Goal: Entertainment & Leisure: Consume media (video, audio)

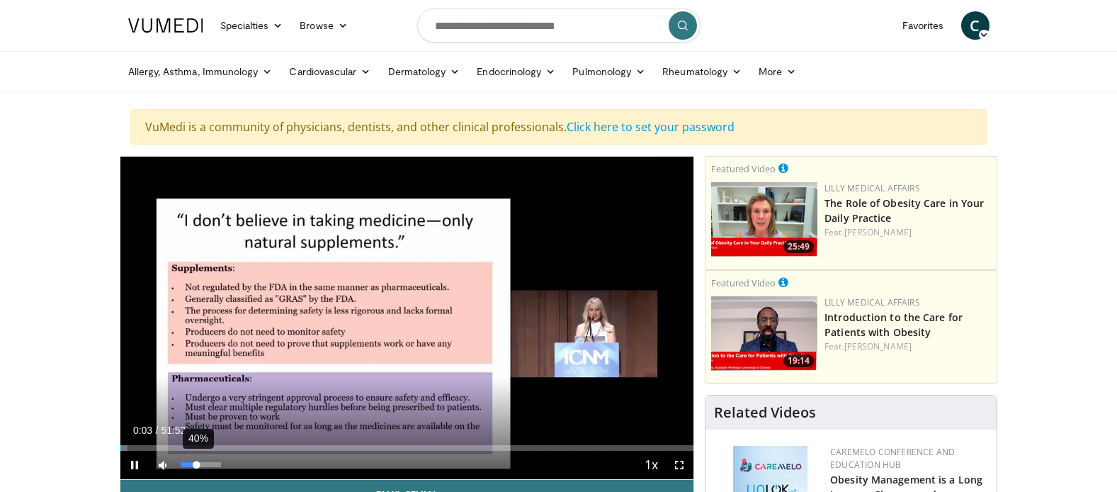
drag, startPoint x: 188, startPoint y: 464, endPoint x: 197, endPoint y: 465, distance: 8.6
click at [197, 465] on div "40%" at bounding box center [201, 464] width 40 height 5
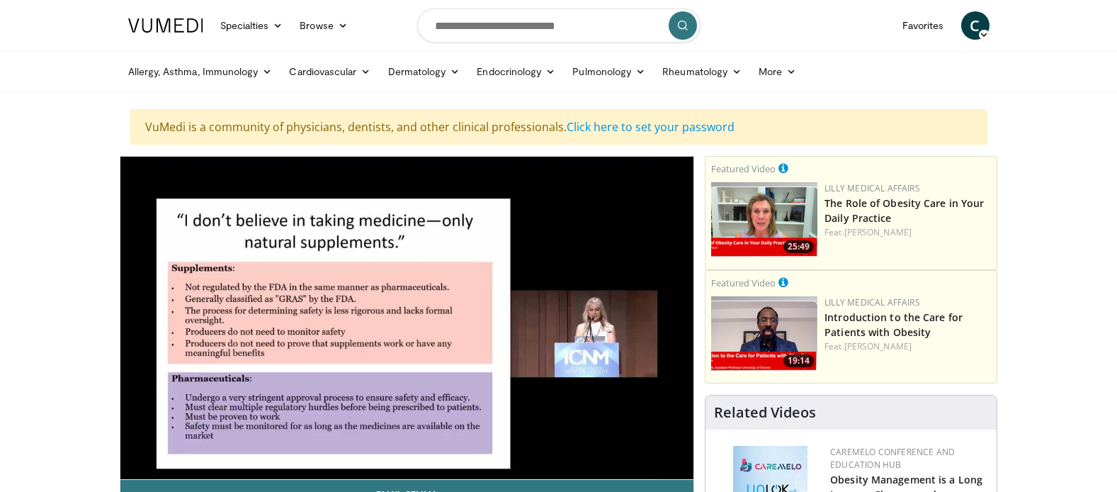
click at [208, 444] on video-js "**********" at bounding box center [407, 318] width 574 height 323
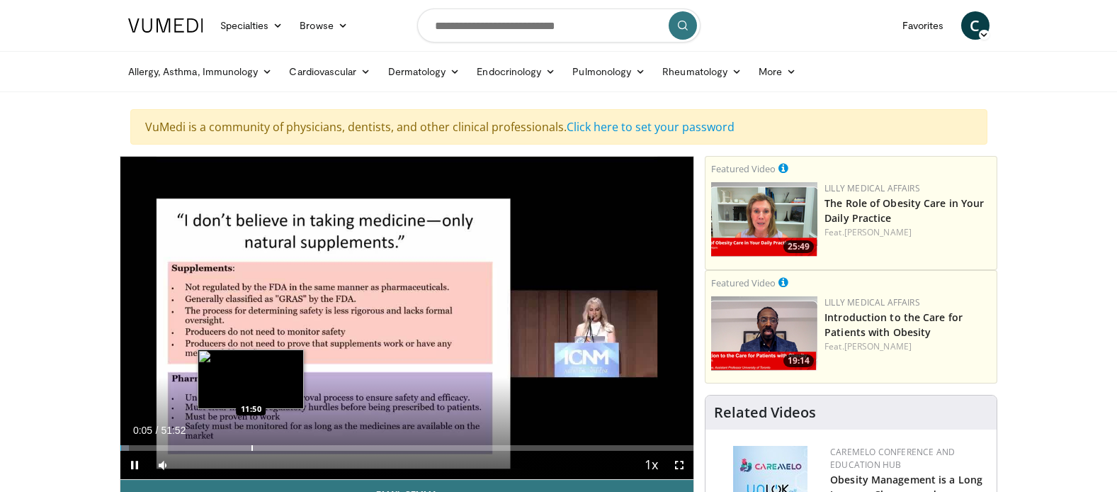
click at [251, 442] on div "Loaded : 1.59% 00:06 11:50" at bounding box center [407, 443] width 574 height 13
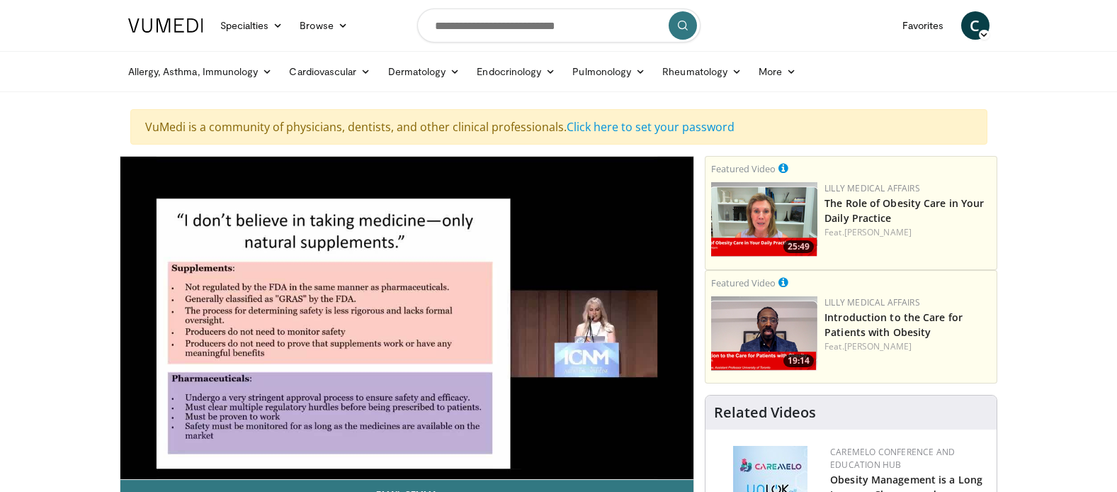
click at [226, 448] on div "10 seconds Tap to unmute" at bounding box center [407, 318] width 574 height 322
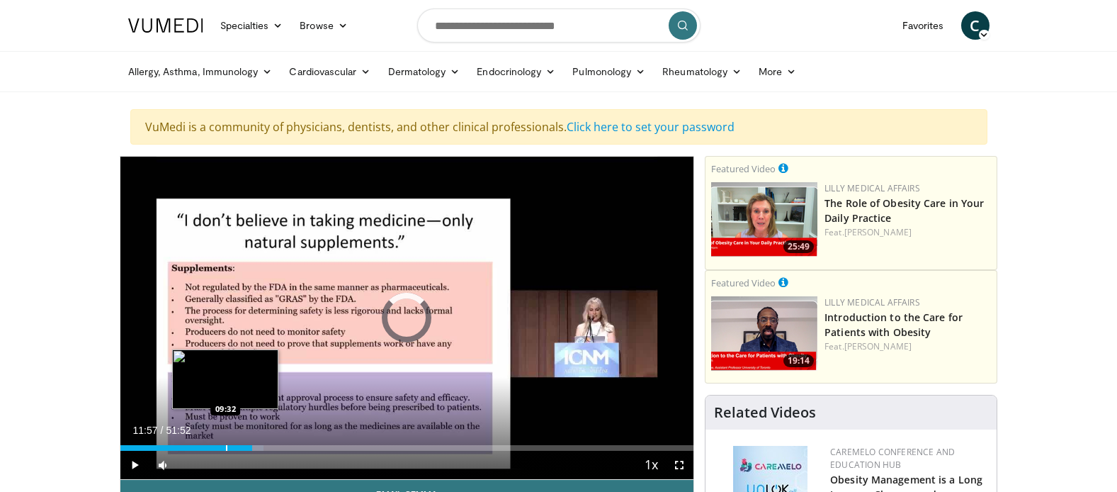
click at [226, 446] on div "Progress Bar" at bounding box center [226, 448] width 1 height 6
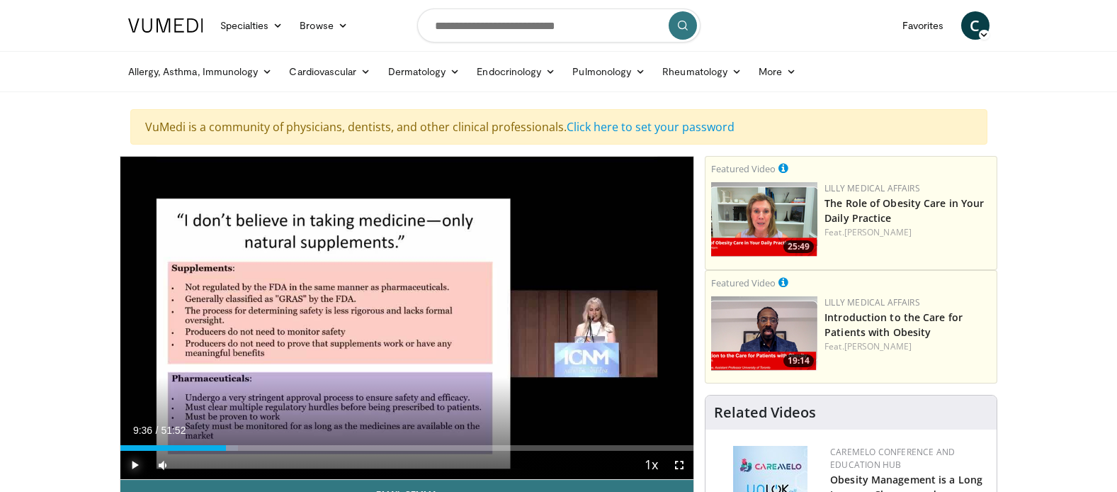
click at [137, 461] on span "Video Player" at bounding box center [134, 465] width 28 height 28
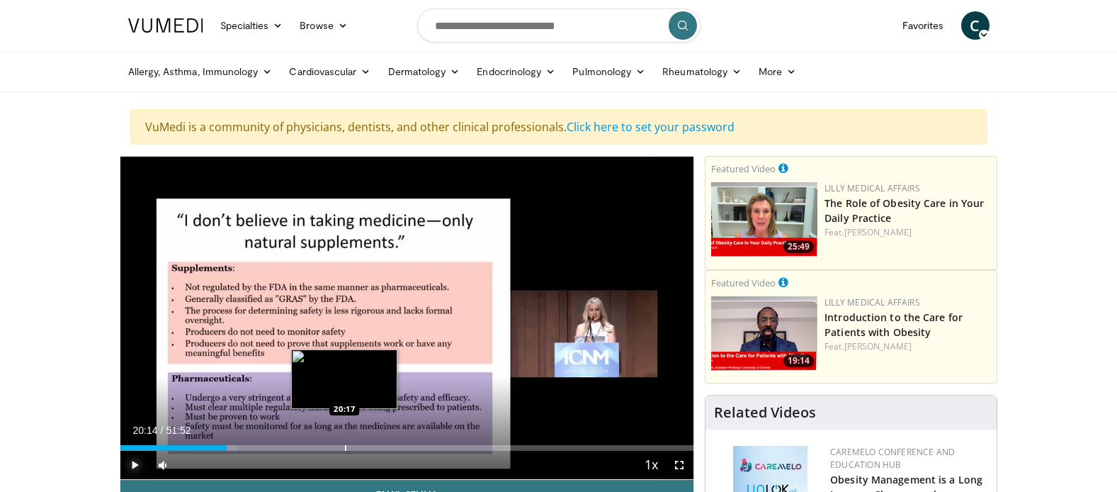
click at [345, 446] on div "Progress Bar" at bounding box center [345, 448] width 1 height 6
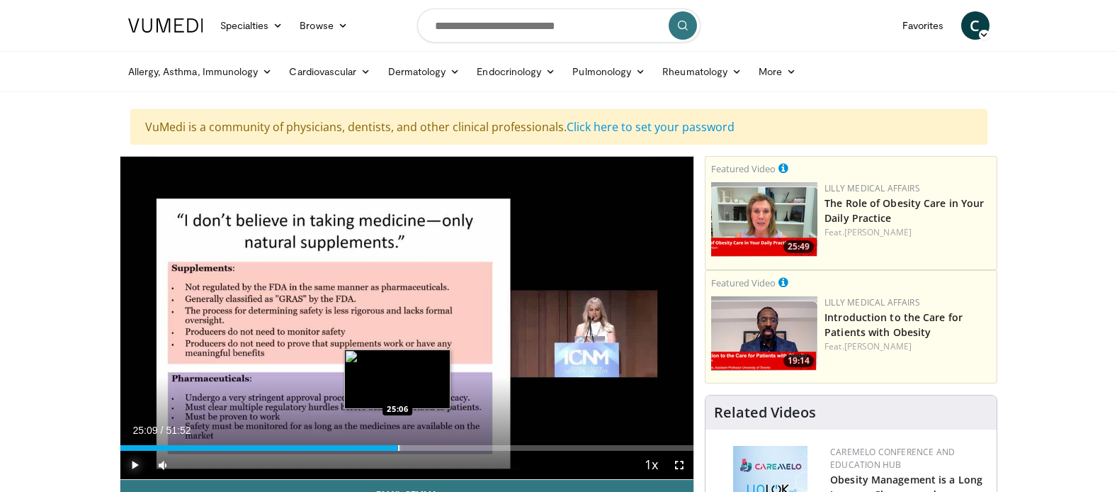
click at [398, 447] on div "Progress Bar" at bounding box center [398, 448] width 1 height 6
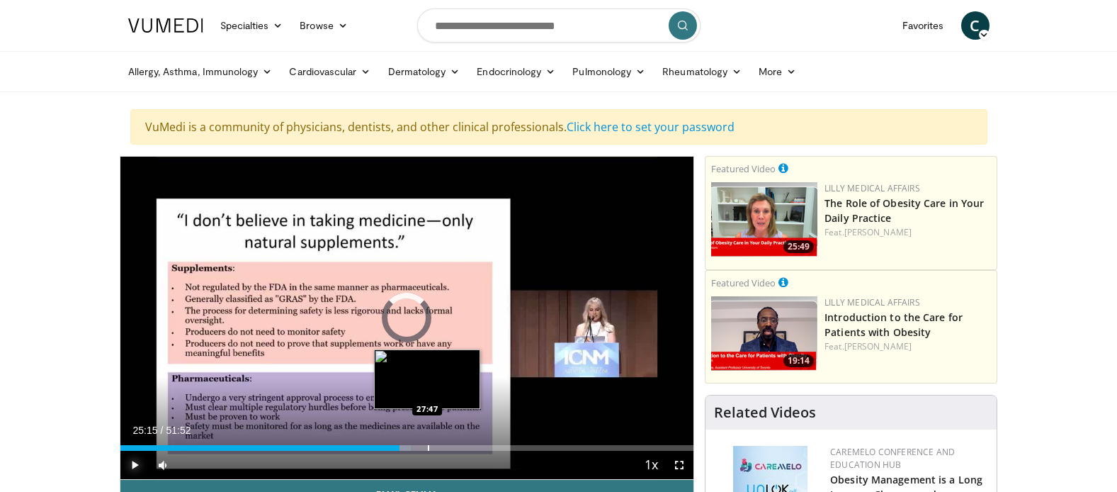
click at [428, 446] on div "Progress Bar" at bounding box center [428, 448] width 1 height 6
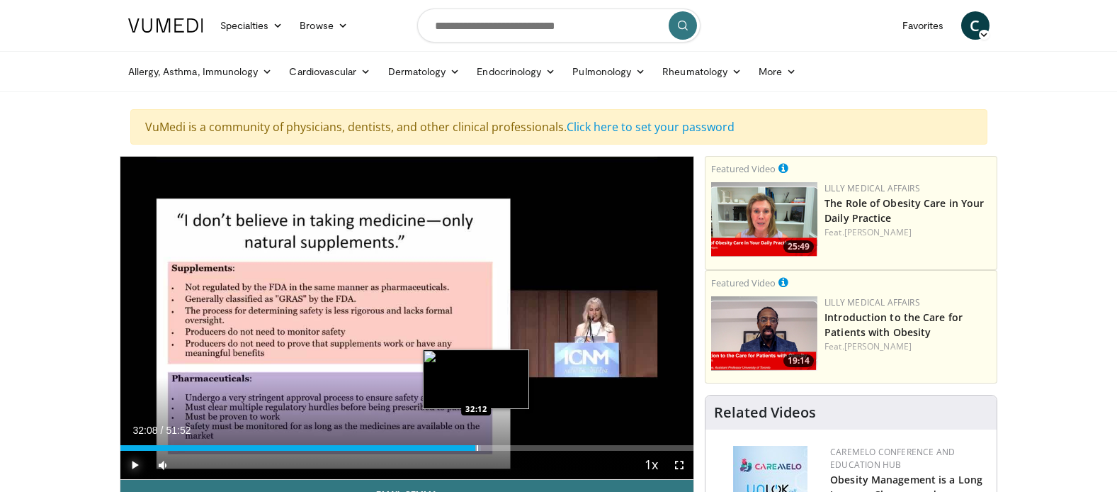
click at [477, 448] on div "Progress Bar" at bounding box center [477, 448] width 1 height 6
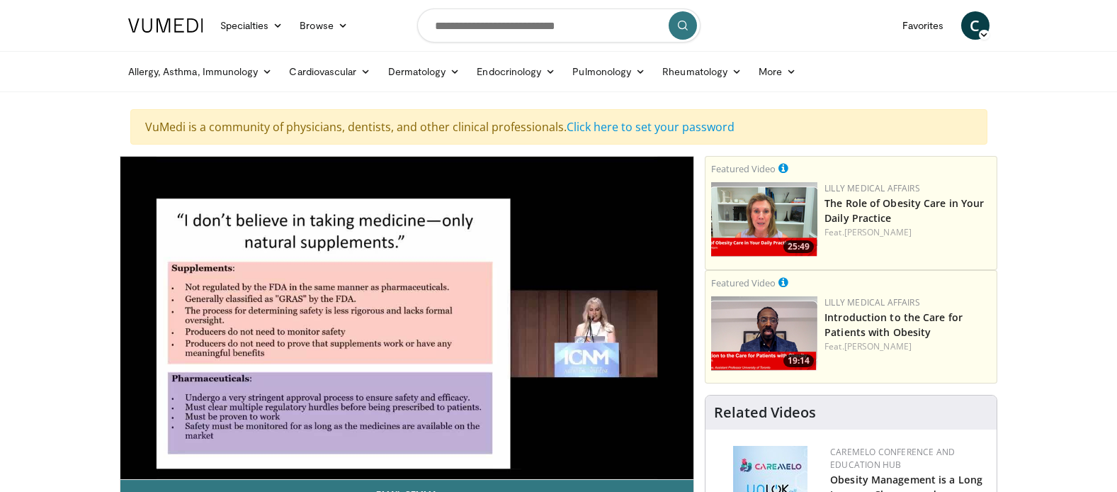
click at [460, 449] on video-js "**********" at bounding box center [407, 318] width 574 height 323
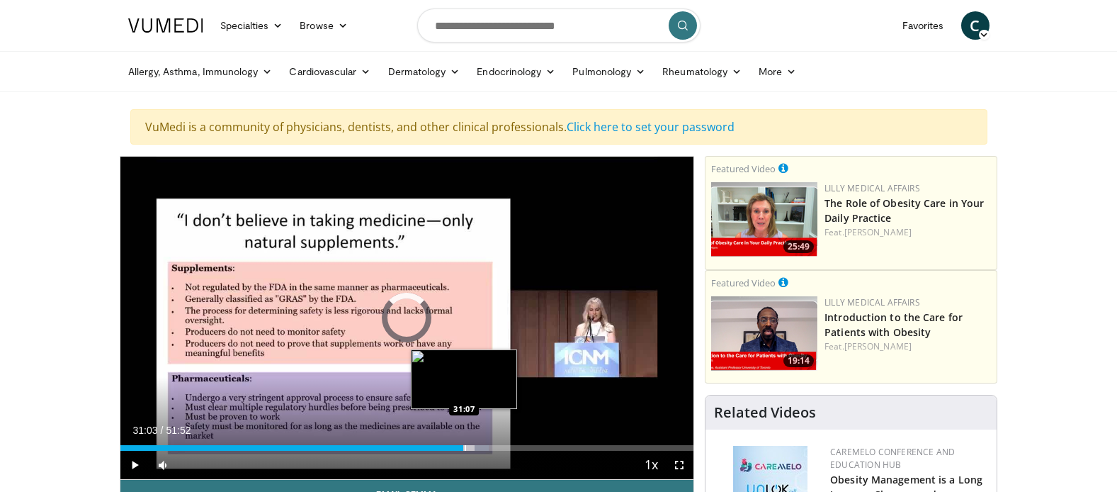
click at [465, 450] on div "Progress Bar" at bounding box center [465, 448] width 1 height 6
click at [504, 450] on div "Progress Bar" at bounding box center [504, 448] width 1 height 6
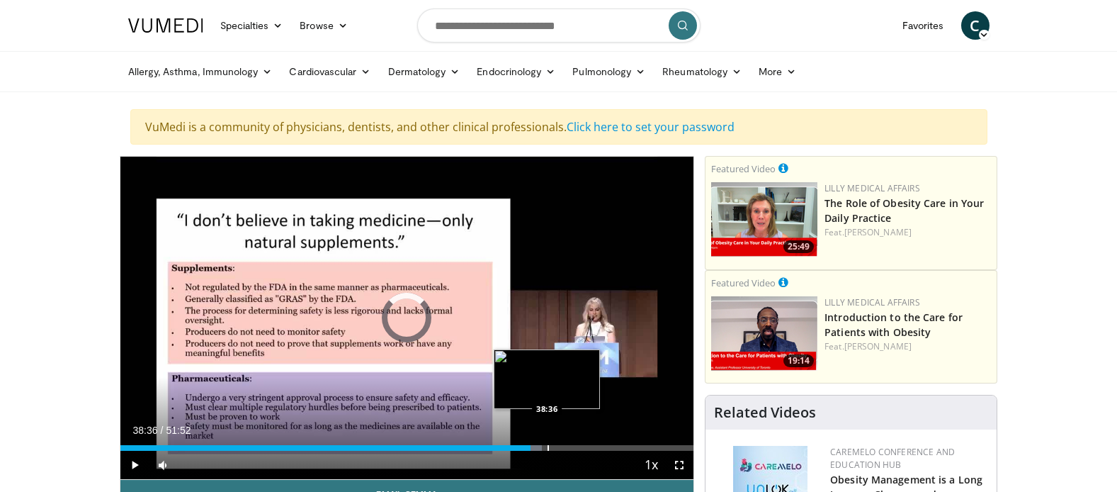
click at [547, 443] on div "Loaded : 73.59% 38:36 38:36" at bounding box center [407, 443] width 574 height 13
click at [565, 448] on div "Progress Bar" at bounding box center [565, 448] width 1 height 6
click at [562, 449] on div "Progress Bar" at bounding box center [562, 448] width 1 height 6
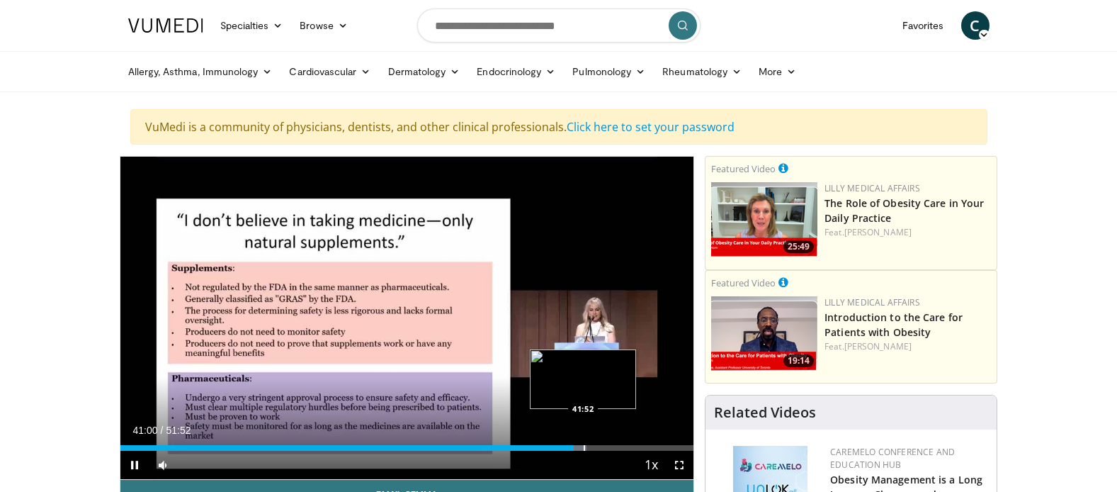
click at [584, 448] on div "Progress Bar" at bounding box center [584, 448] width 1 height 6
click at [621, 448] on div "Progress Bar" at bounding box center [621, 448] width 1 height 6
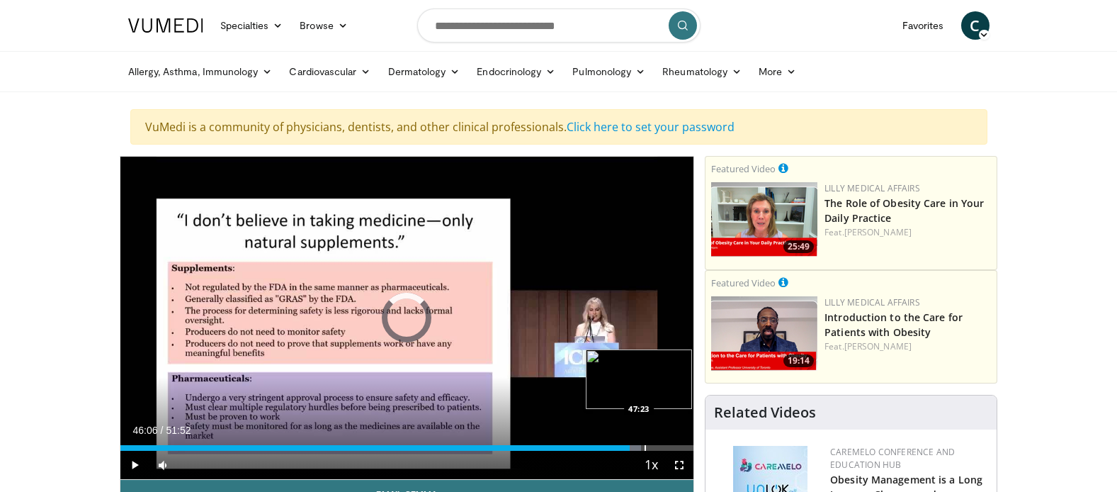
click at [645, 449] on div "Progress Bar" at bounding box center [645, 448] width 1 height 6
click at [663, 446] on div "Progress Bar" at bounding box center [663, 448] width 1 height 6
